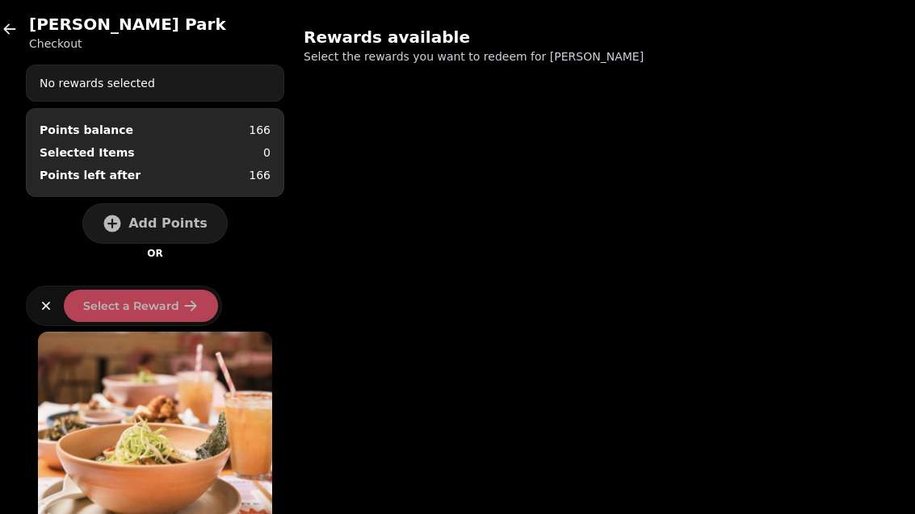
click at [12, 26] on icon "button" at bounding box center [10, 29] width 16 height 16
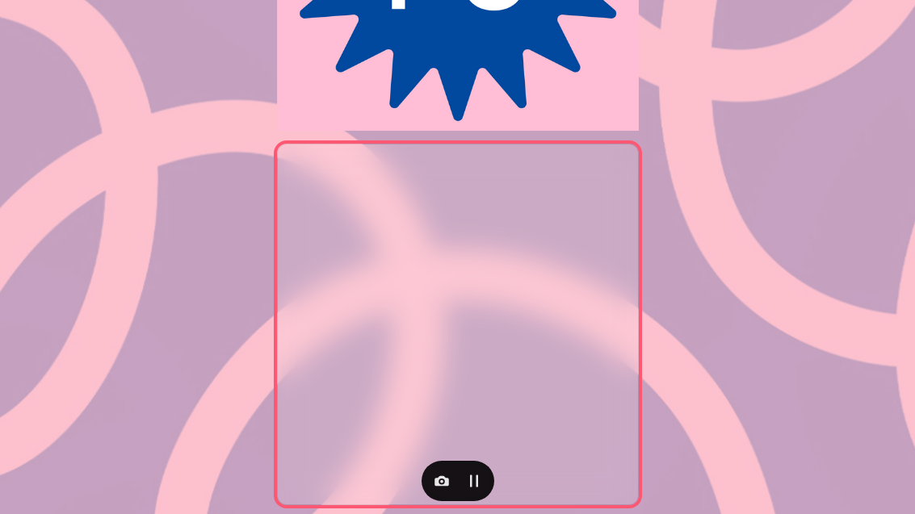
scroll to position [288, 0]
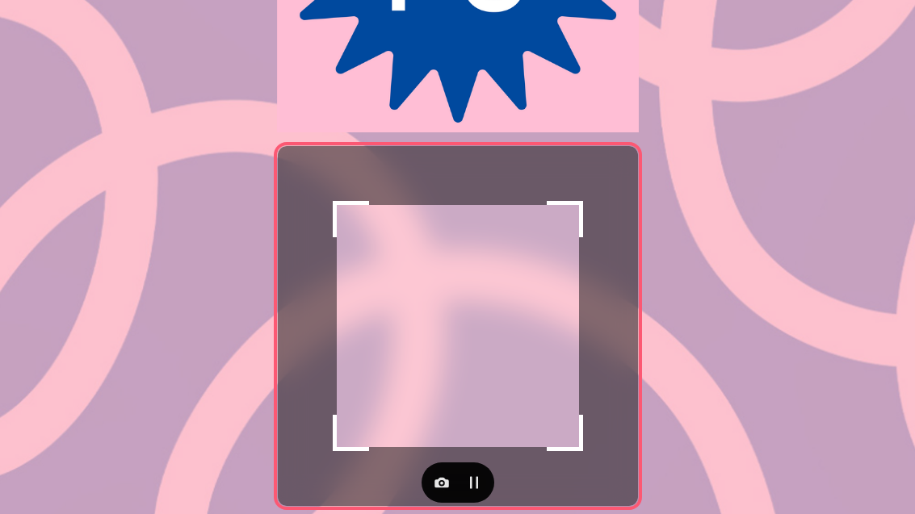
click at [437, 497] on button "button" at bounding box center [442, 483] width 32 height 32
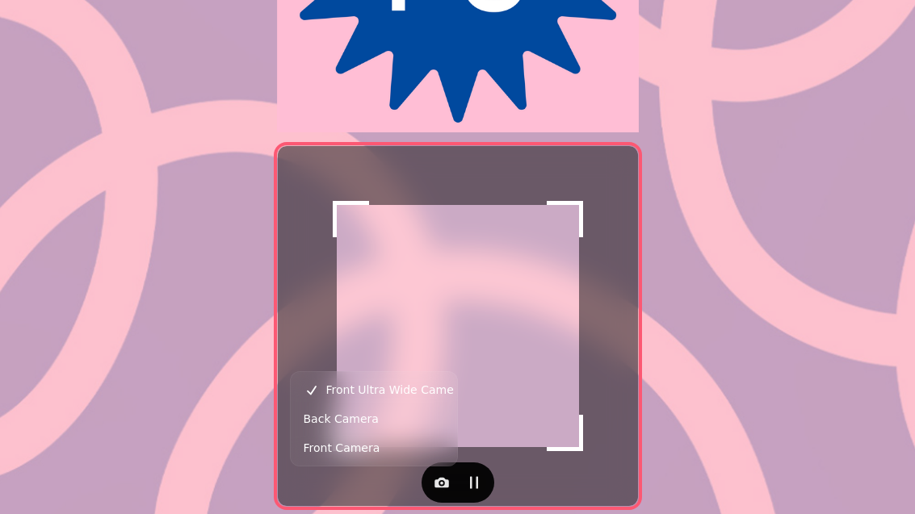
click at [340, 416] on span "Back Camera" at bounding box center [341, 418] width 75 height 19
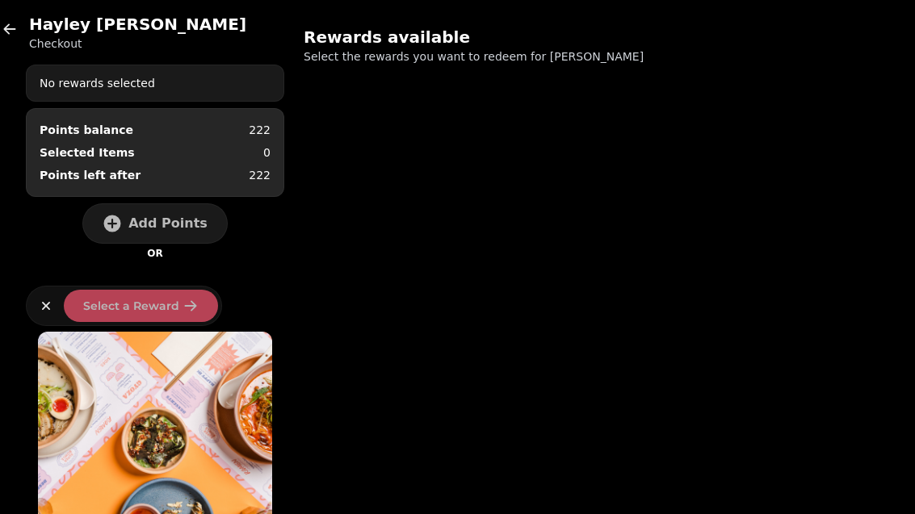
click at [193, 73] on div "No rewards selected" at bounding box center [155, 83] width 257 height 29
click at [168, 214] on button "Add Points" at bounding box center [154, 224] width 145 height 40
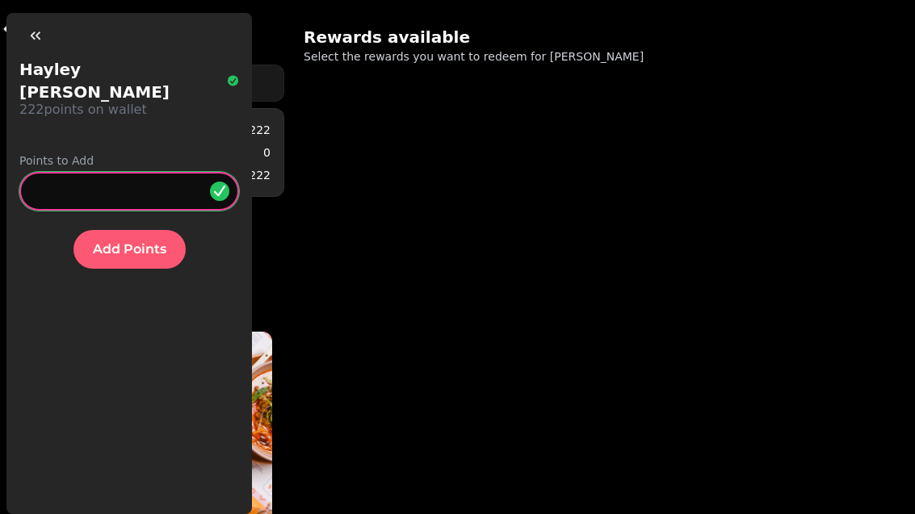
click at [136, 172] on input "*" at bounding box center [129, 191] width 220 height 39
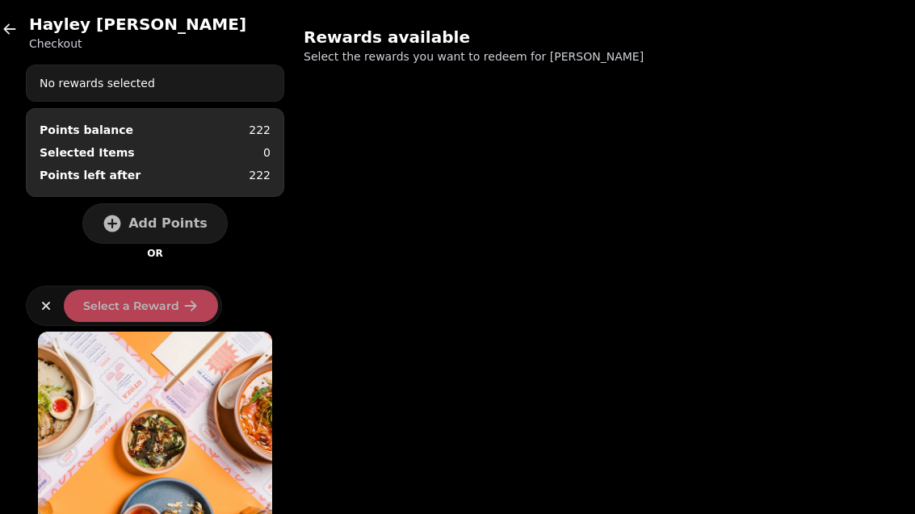
click at [172, 214] on button "Add Points" at bounding box center [154, 224] width 145 height 40
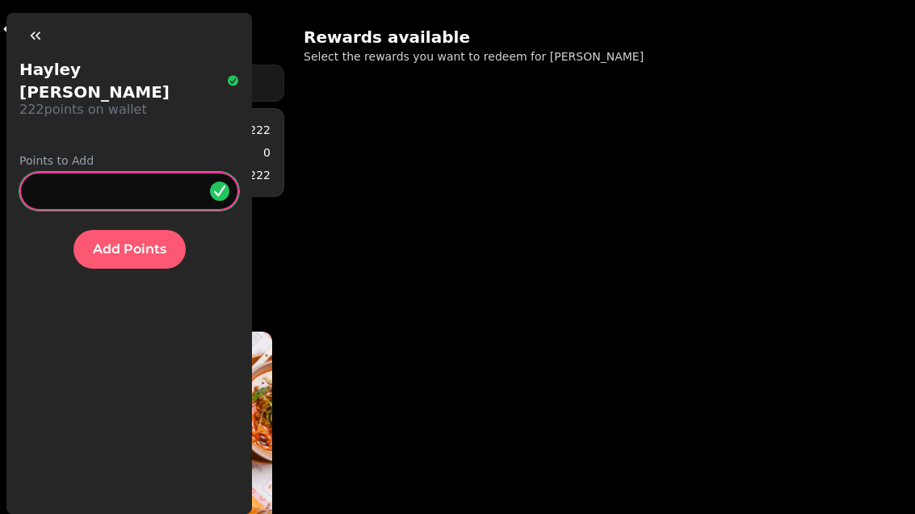
click at [147, 172] on input "*" at bounding box center [129, 191] width 220 height 39
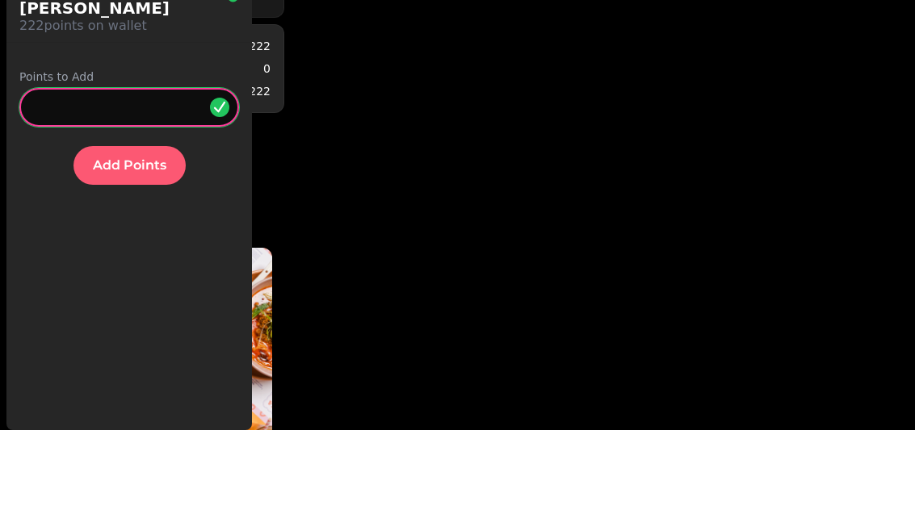
type input "**"
click at [120, 243] on span "Add Points" at bounding box center [129, 249] width 73 height 13
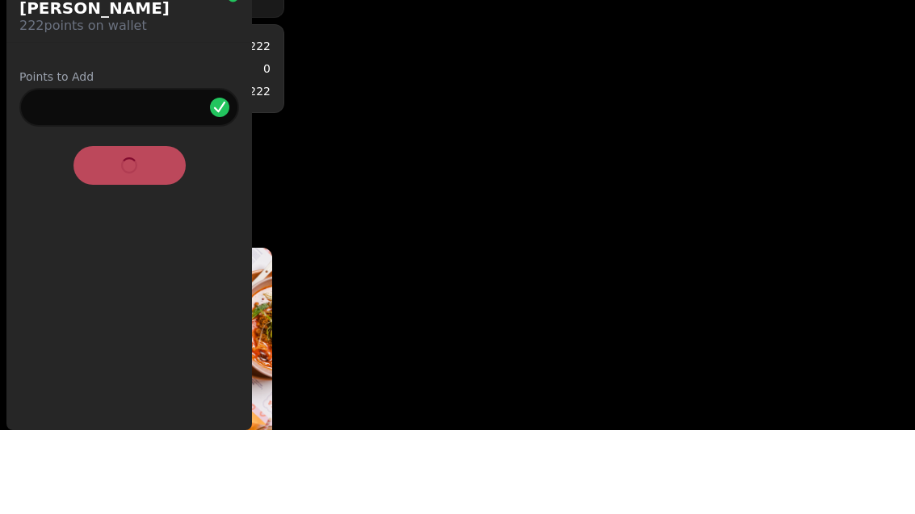
scroll to position [6, 0]
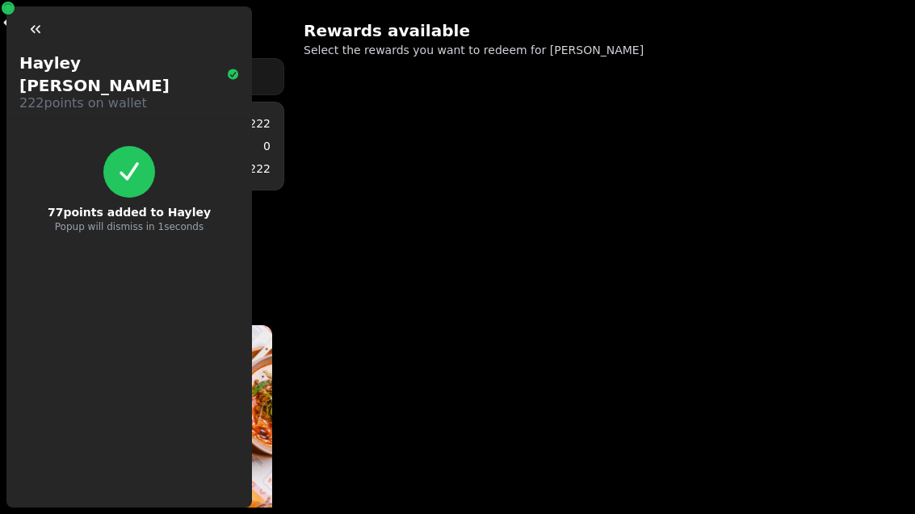
click at [461, 319] on div "Hayley Topham Checkout No rewards selected Points balance 222 Selected Items 0 …" at bounding box center [457, 251] width 915 height 514
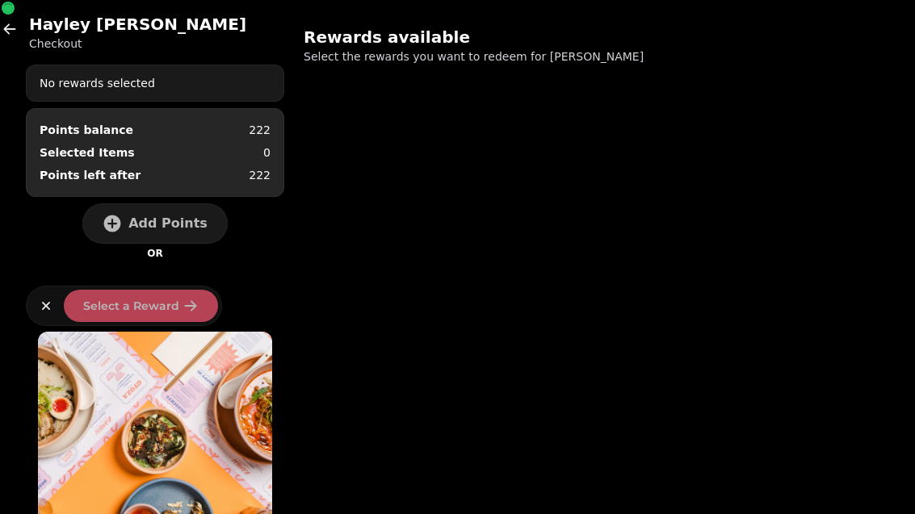
scroll to position [0, 0]
